Goal: Entertainment & Leisure: Consume media (video, audio)

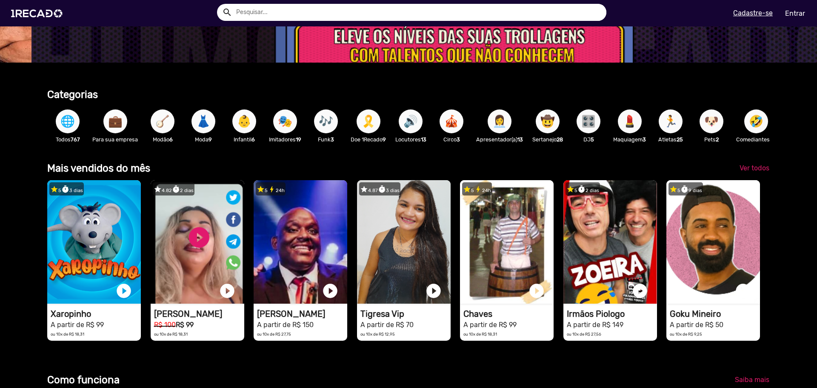
scroll to position [0, 2433]
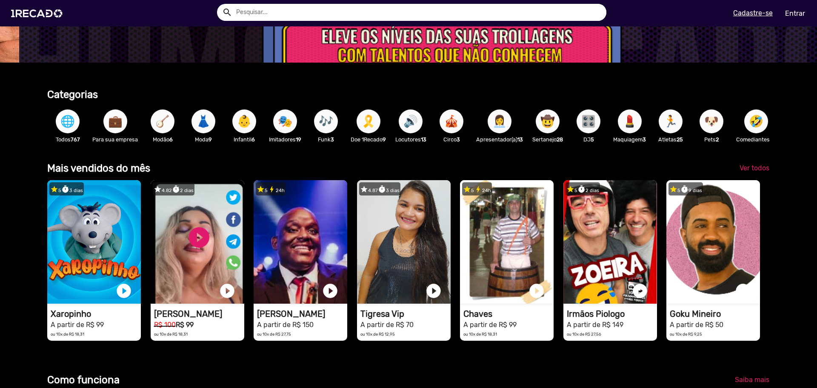
click at [63, 126] on span "🌐" at bounding box center [67, 121] width 14 height 24
click at [93, 128] on div "💼 Para sua empresa" at bounding box center [115, 125] width 54 height 49
click at [104, 126] on button "💼" at bounding box center [115, 121] width 24 height 24
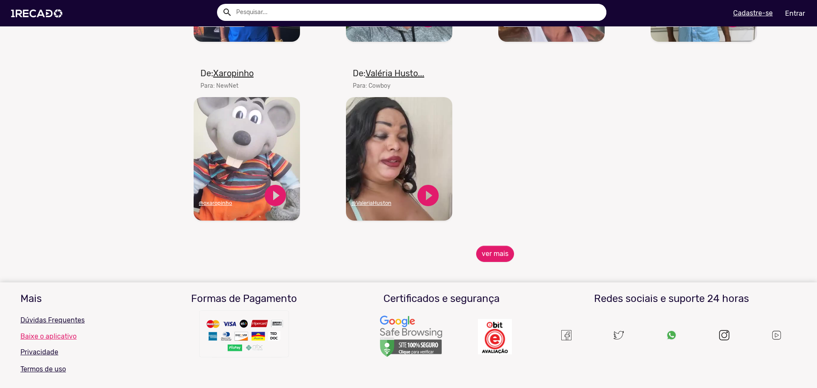
scroll to position [894, 0]
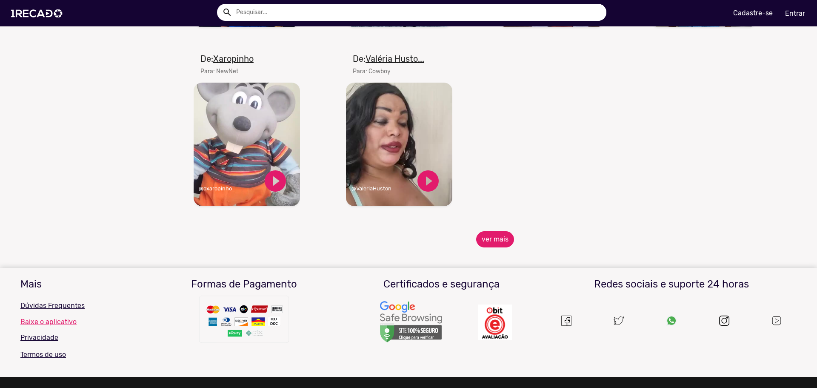
click at [488, 244] on button "ver mais" at bounding box center [495, 239] width 38 height 16
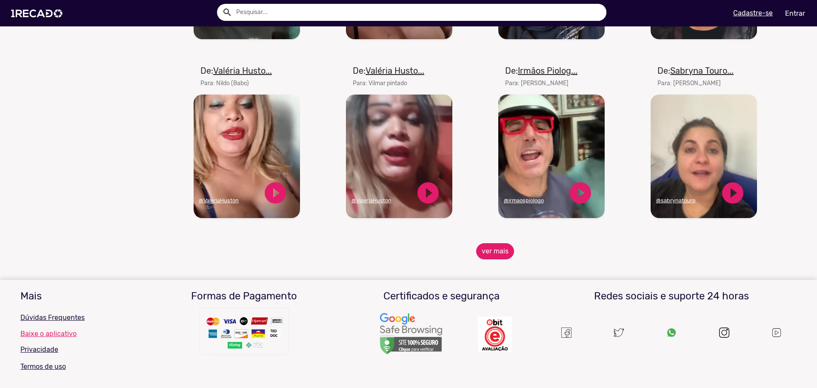
scroll to position [1307, 0]
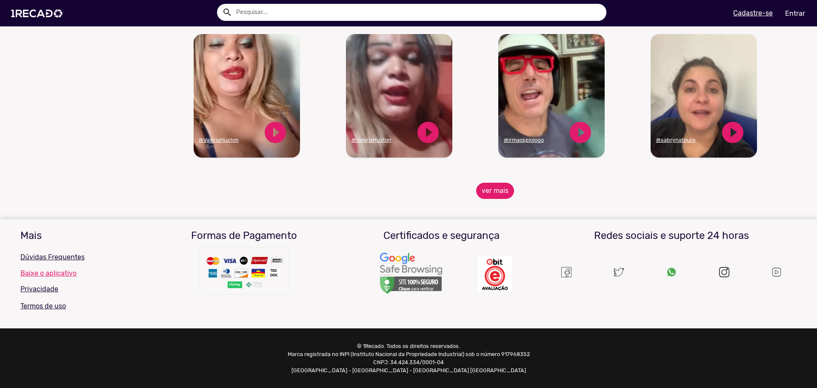
click at [492, 191] on button "ver mais" at bounding box center [495, 191] width 38 height 16
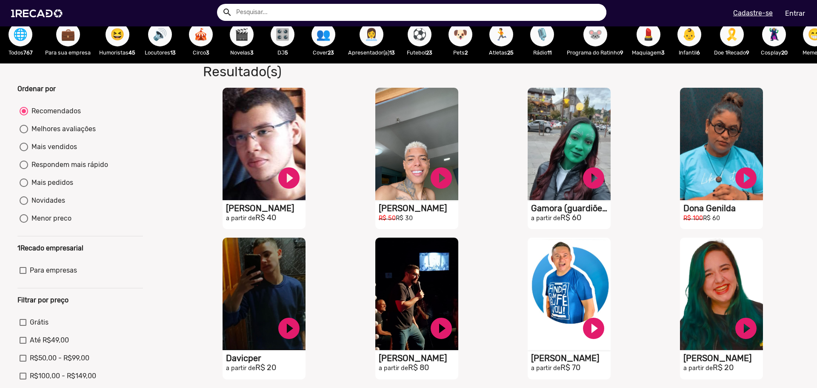
scroll to position [0, 0]
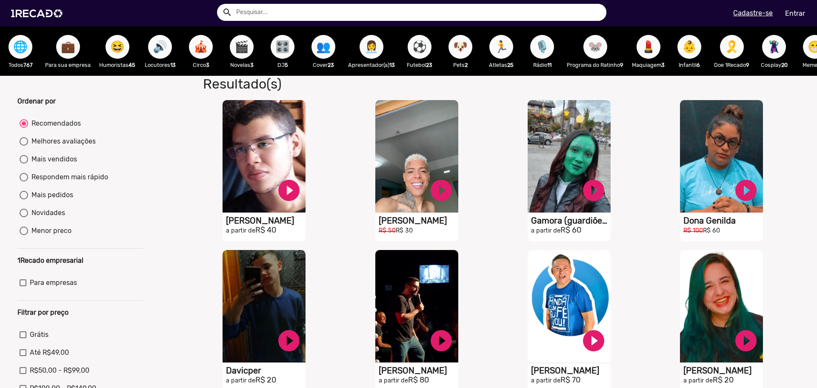
click at [111, 38] on span "😆" at bounding box center [117, 47] width 14 height 24
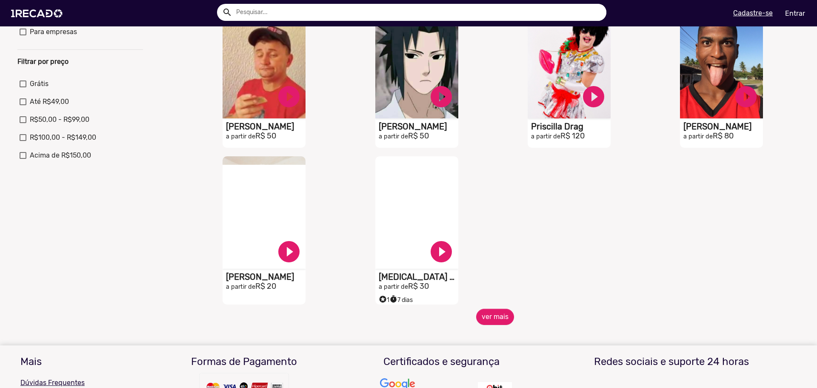
scroll to position [255, 0]
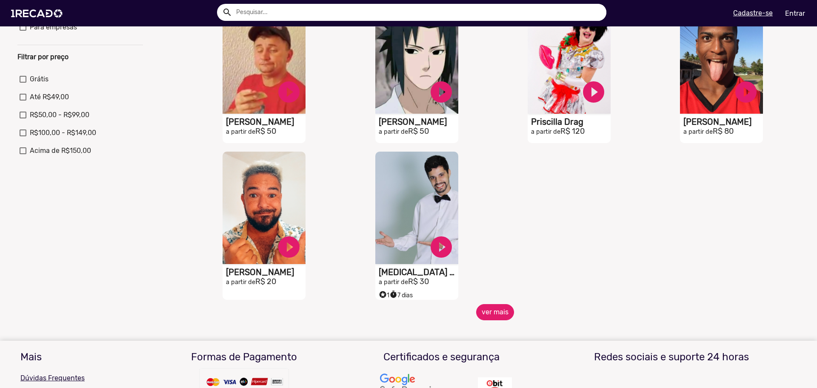
click at [487, 311] on button "ver mais" at bounding box center [495, 312] width 38 height 16
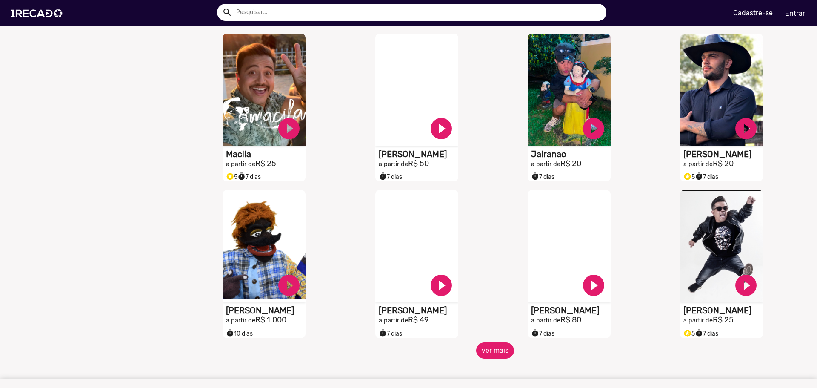
scroll to position [639, 0]
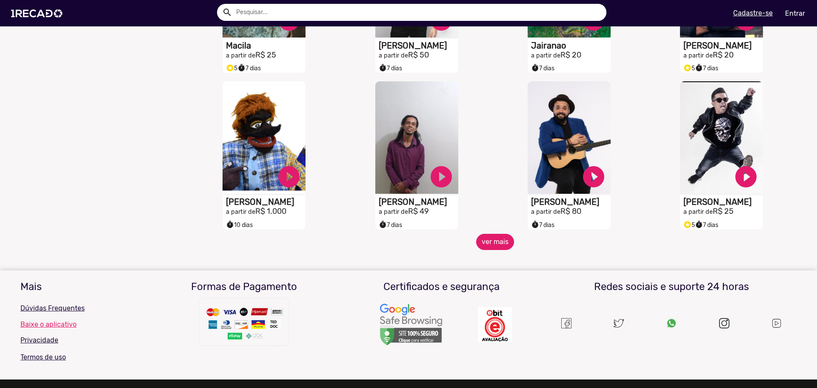
click at [494, 248] on button "ver mais" at bounding box center [495, 242] width 38 height 16
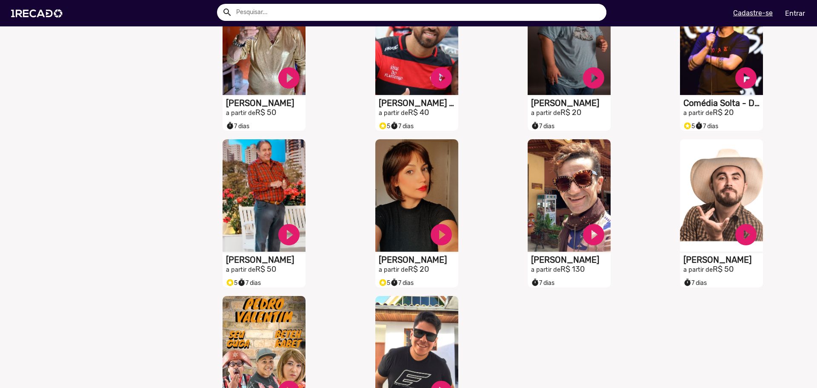
scroll to position [1022, 0]
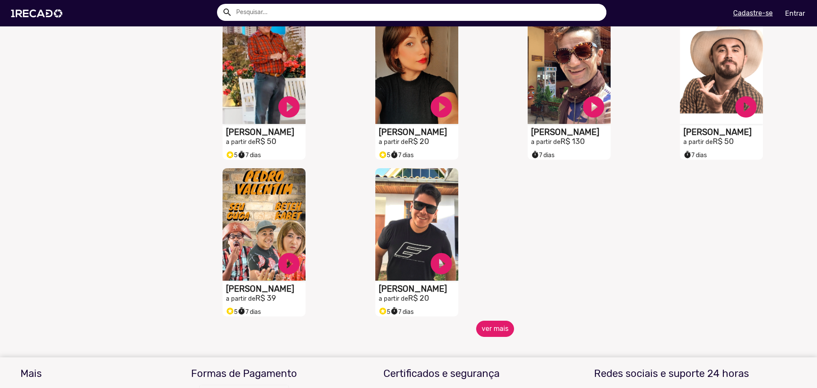
click at [494, 334] on button "ver mais" at bounding box center [495, 329] width 38 height 16
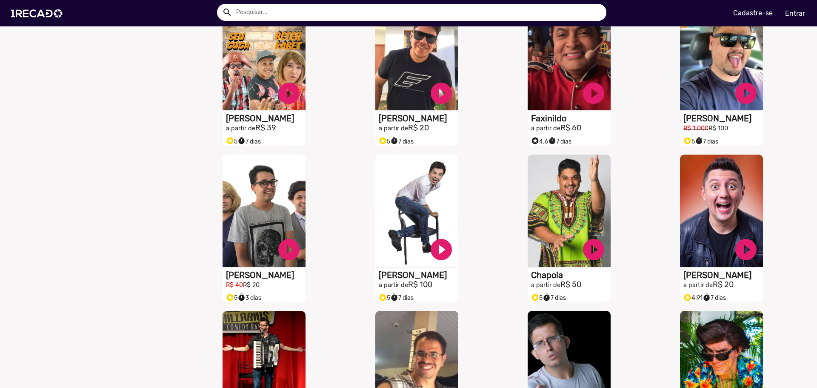
scroll to position [1320, 0]
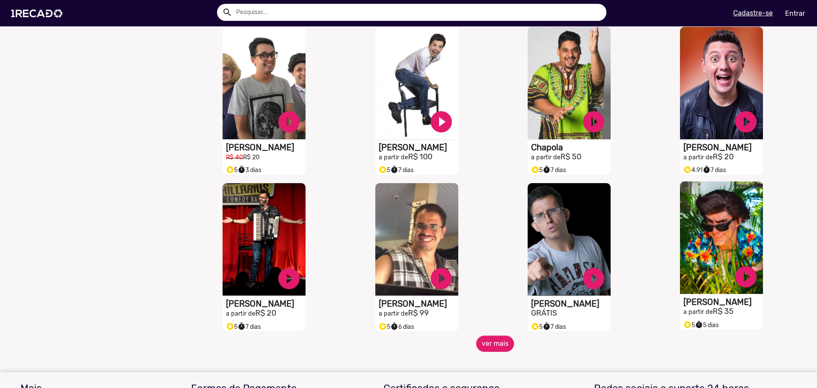
click at [704, 247] on video "S1RECADO vídeos dedicados para fãs e empresas" at bounding box center [721, 237] width 83 height 112
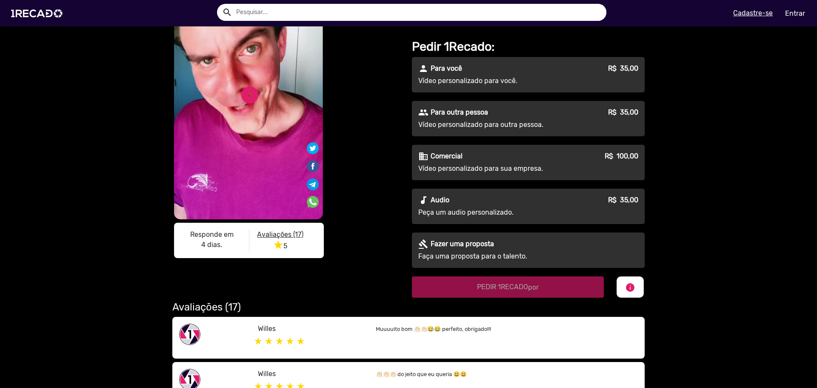
scroll to position [43, 0]
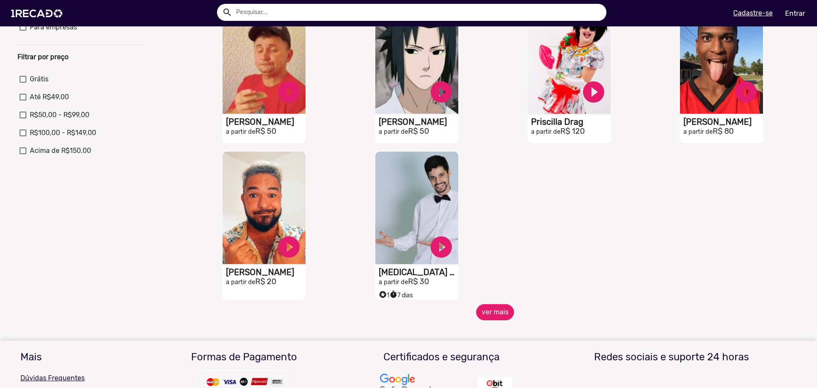
scroll to position [383, 0]
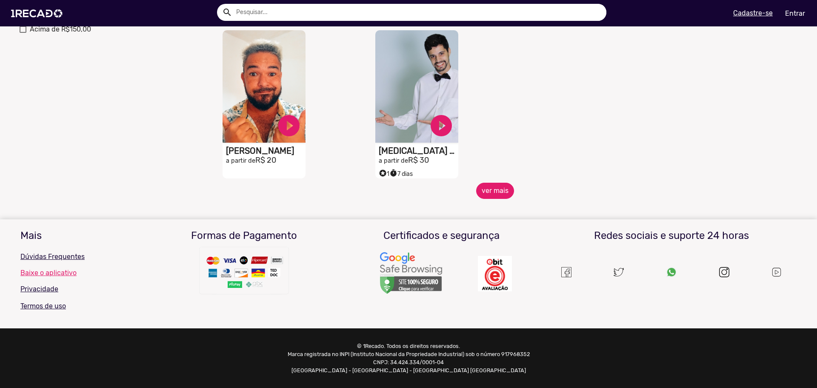
click at [484, 185] on button "ver mais" at bounding box center [495, 191] width 38 height 16
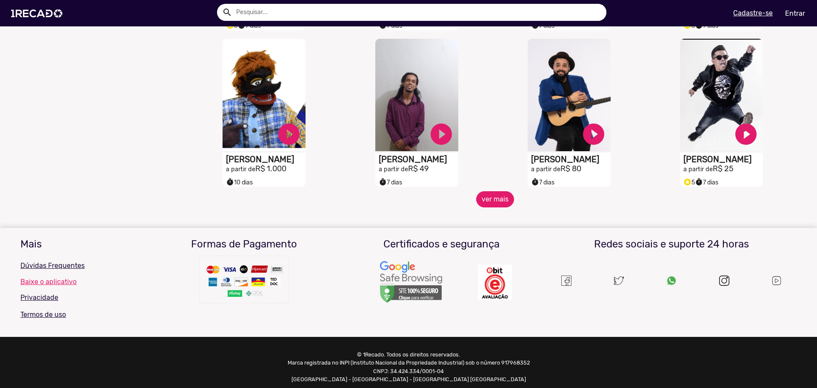
scroll to position [697, 0]
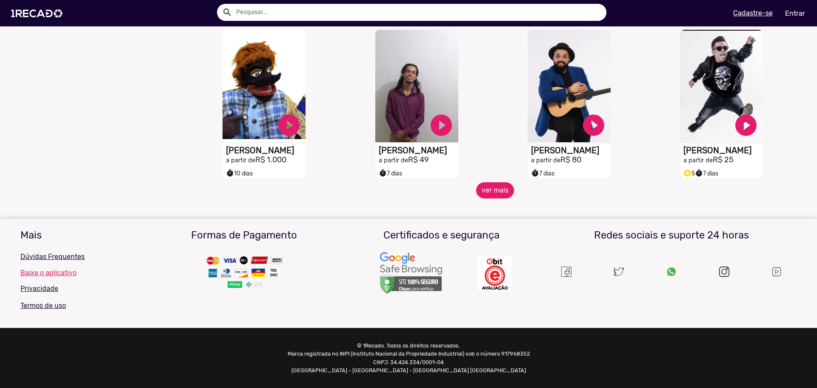
click at [491, 189] on button "ver mais" at bounding box center [495, 190] width 38 height 16
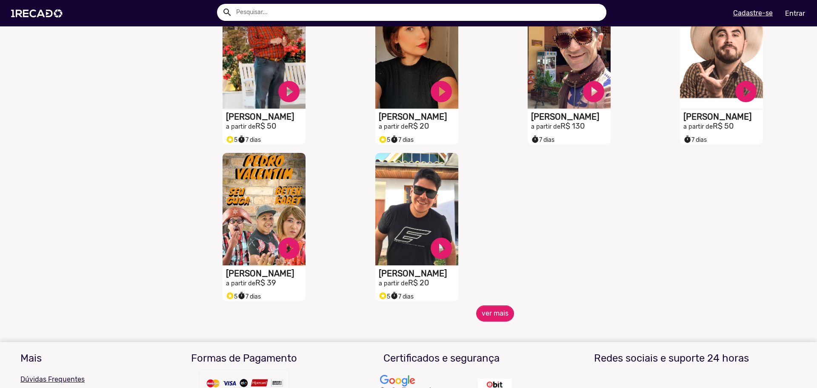
scroll to position [1165, 0]
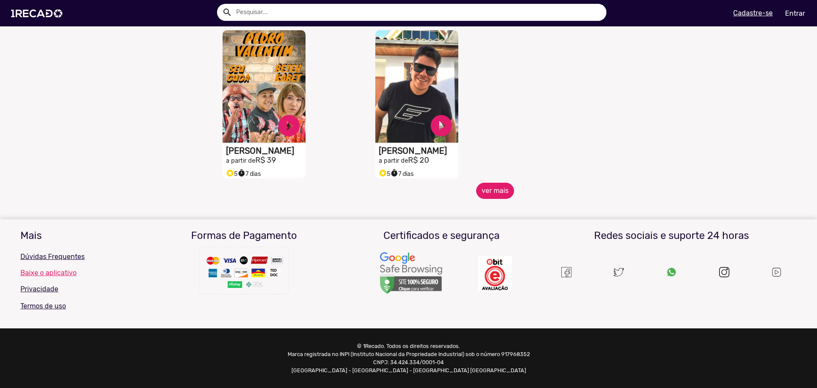
click at [485, 184] on button "ver mais" at bounding box center [495, 191] width 38 height 16
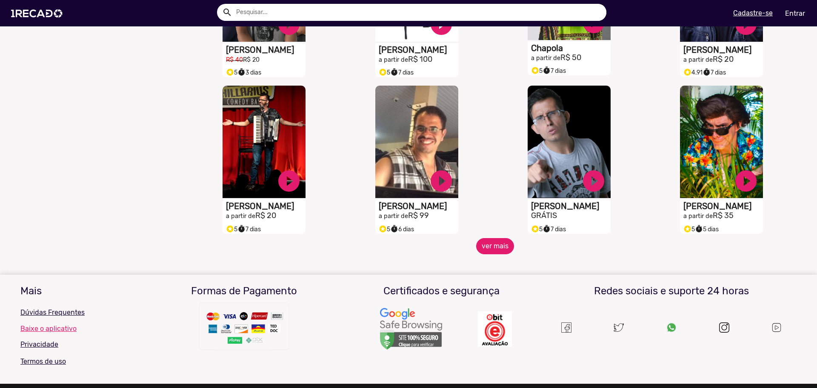
scroll to position [1463, 0]
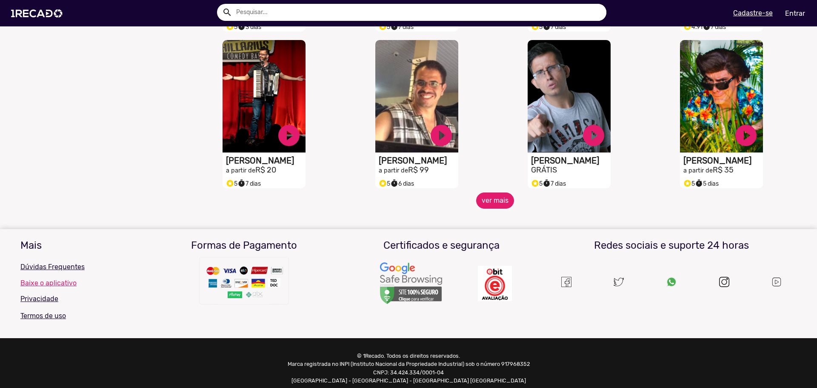
click at [497, 205] on button "ver mais" at bounding box center [495, 200] width 38 height 16
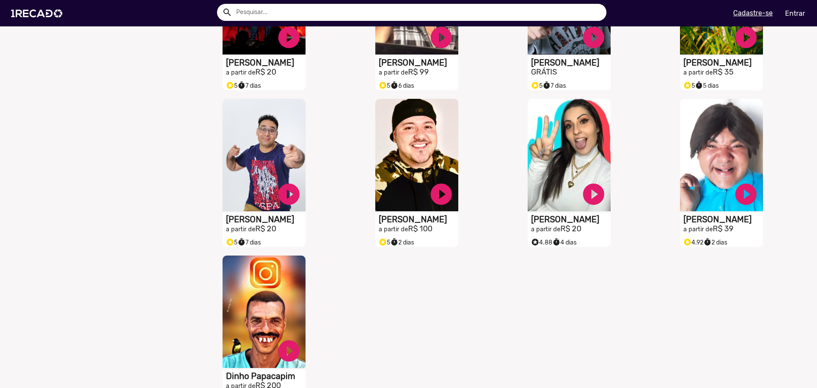
scroll to position [1548, 0]
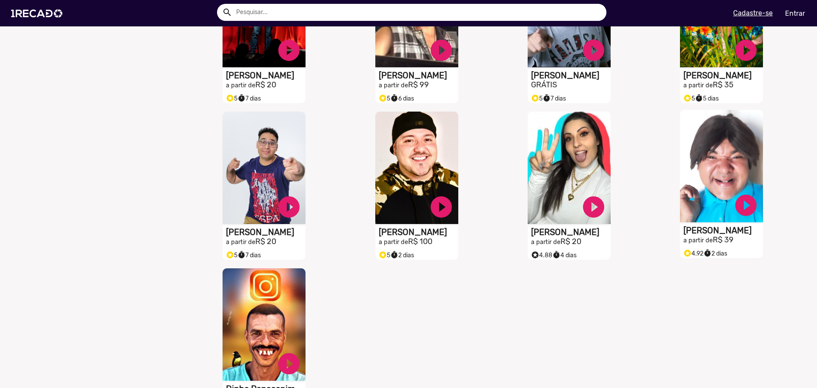
click at [704, 186] on video "S1RECADO vídeos dedicados para fãs e empresas" at bounding box center [721, 166] width 83 height 112
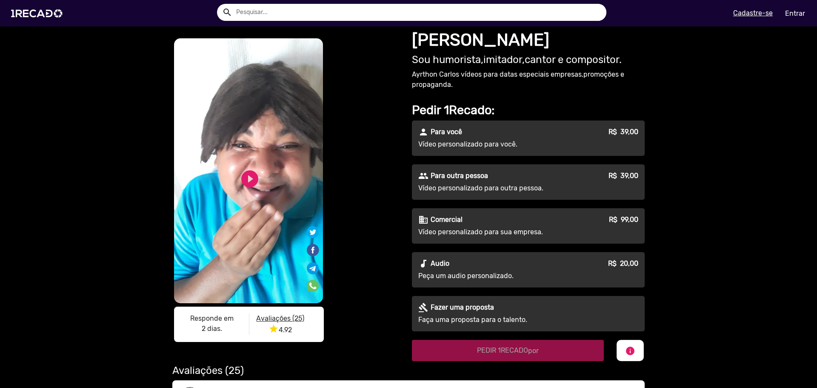
click at [232, 179] on div "play_circle_filled" at bounding box center [236, 176] width 26 height 32
click at [243, 177] on link "play_circle_filled" at bounding box center [250, 179] width 20 height 20
click at [240, 177] on link "pause_circle" at bounding box center [250, 179] width 20 height 20
